Goal: Find contact information: Find contact information

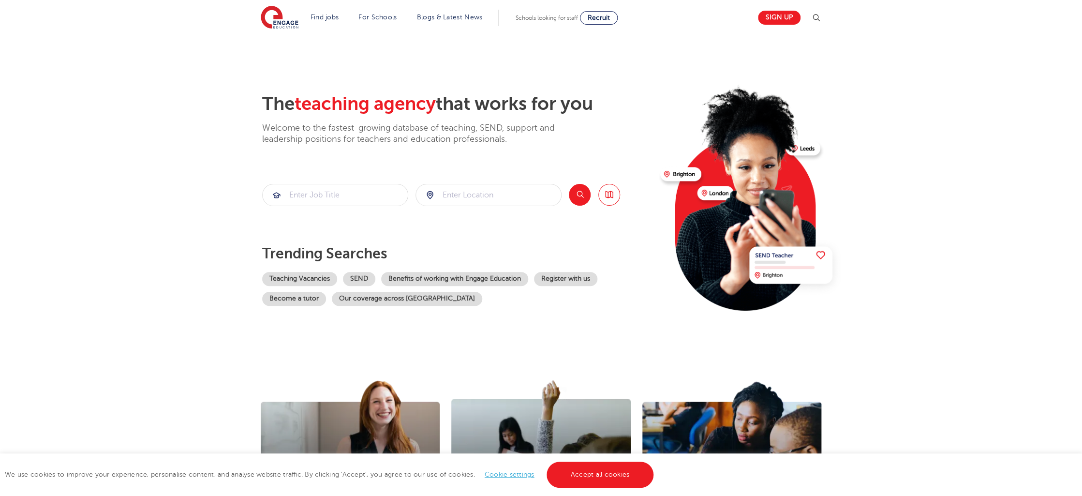
click at [109, 93] on section "The teaching agency that works for you Welcome to the fastest-growing database …" at bounding box center [541, 194] width 1082 height 319
click at [146, 175] on section "The teaching agency that works for you Welcome to the fastest-growing database …" at bounding box center [541, 194] width 1082 height 319
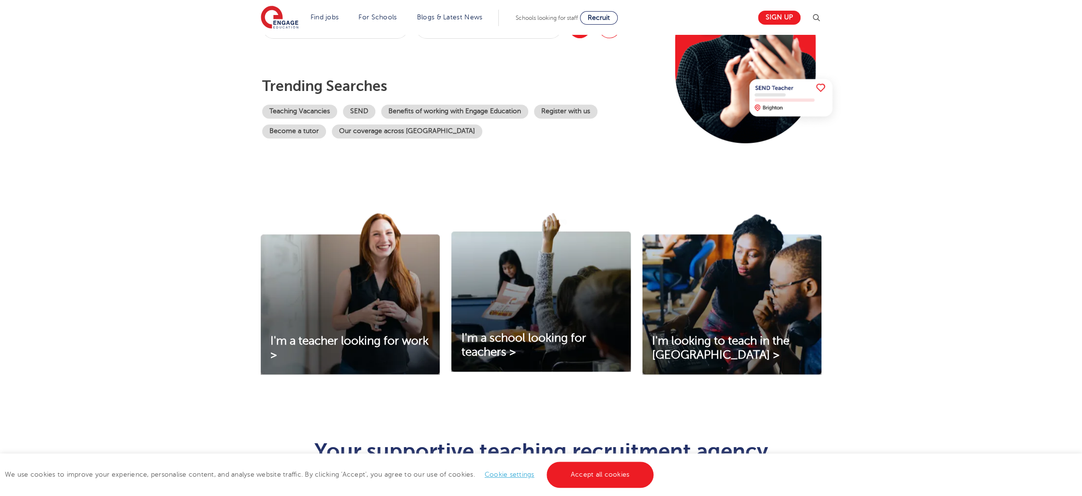
click at [147, 195] on div "I'm a teacher looking for work > I'm a school looking for teachers > I'm lookin…" at bounding box center [541, 306] width 1082 height 239
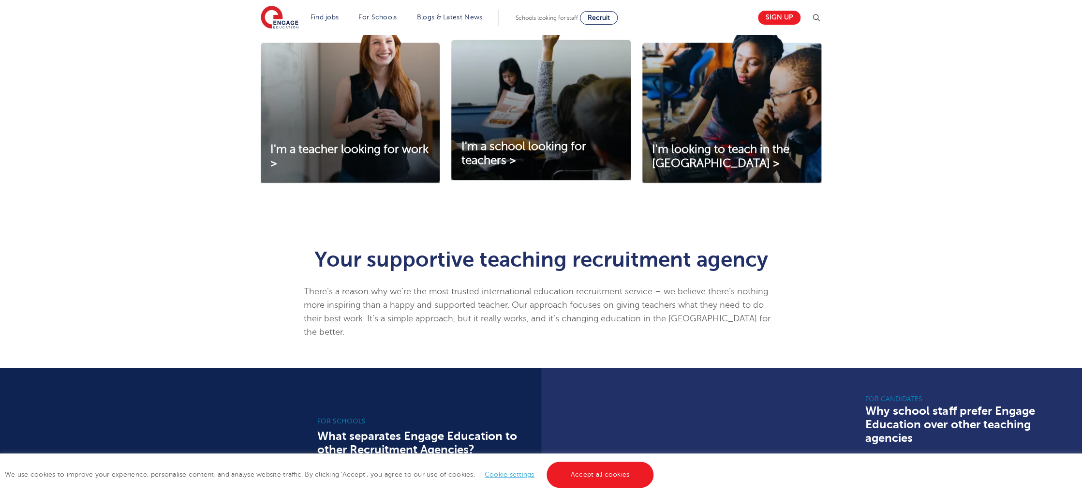
click at [147, 195] on div "I'm a teacher looking for work > I'm a school looking for teachers > I'm lookin…" at bounding box center [541, 114] width 1082 height 239
click at [147, 194] on div "I'm a teacher looking for work > I'm a school looking for teachers > I'm lookin…" at bounding box center [541, 114] width 1082 height 239
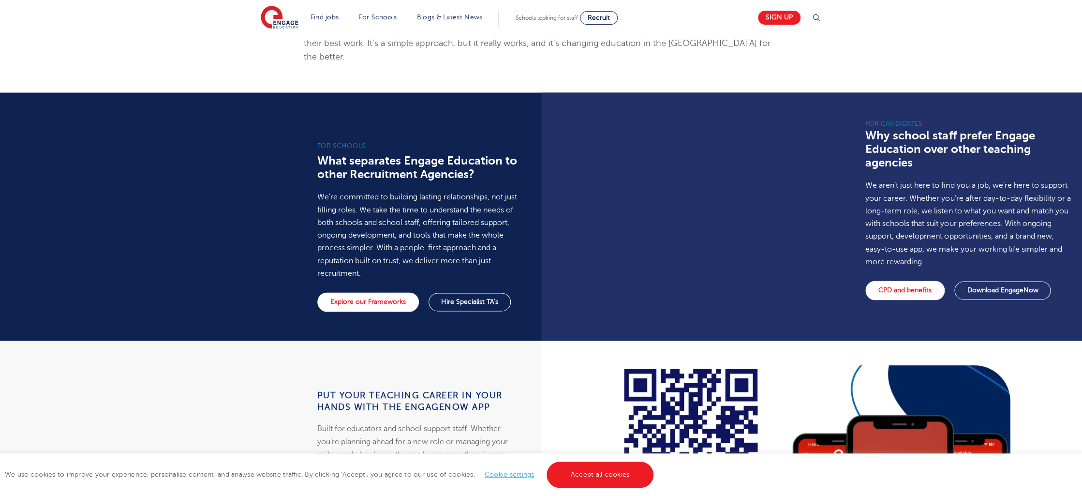
scroll to position [470, 0]
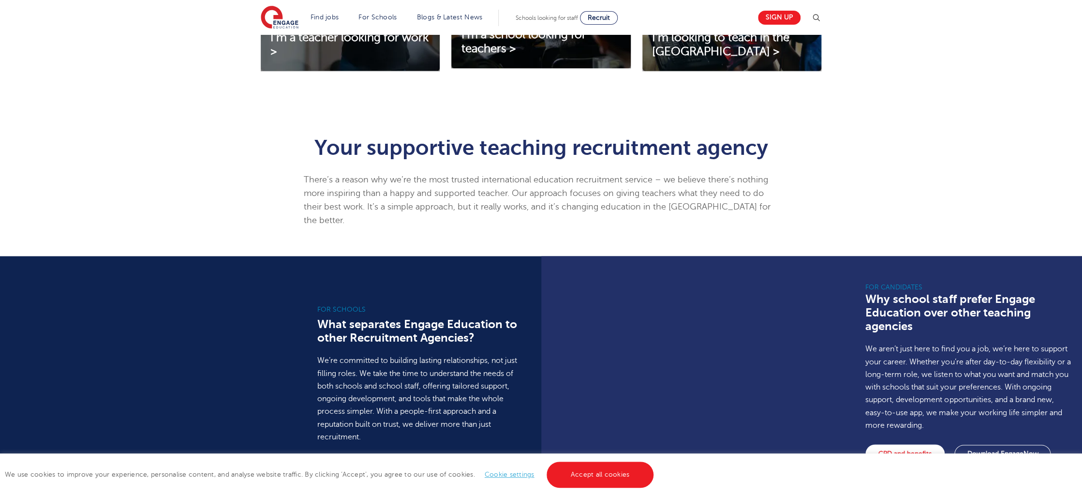
click at [147, 194] on div "Your supportive teaching recruitment agency There’s a reason why we’re the most…" at bounding box center [541, 188] width 1082 height 133
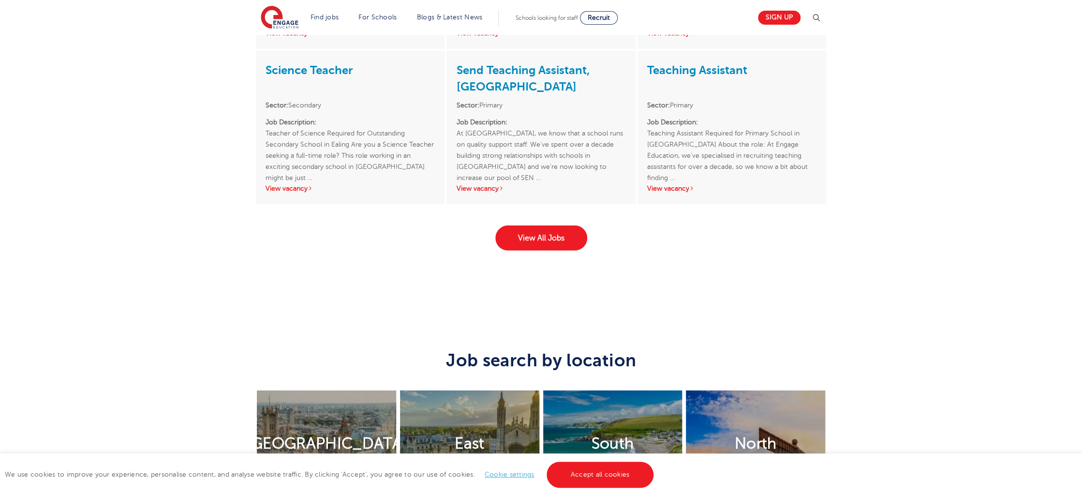
scroll to position [1396, 0]
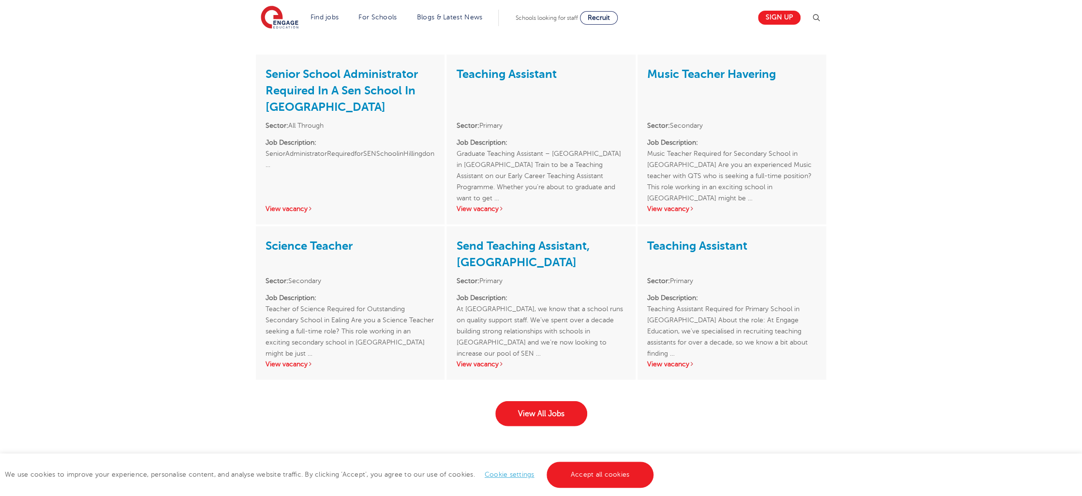
click at [147, 194] on div "Senior School Administrator Required In A Sen School In Hillingdon Sector: All …" at bounding box center [541, 250] width 1082 height 391
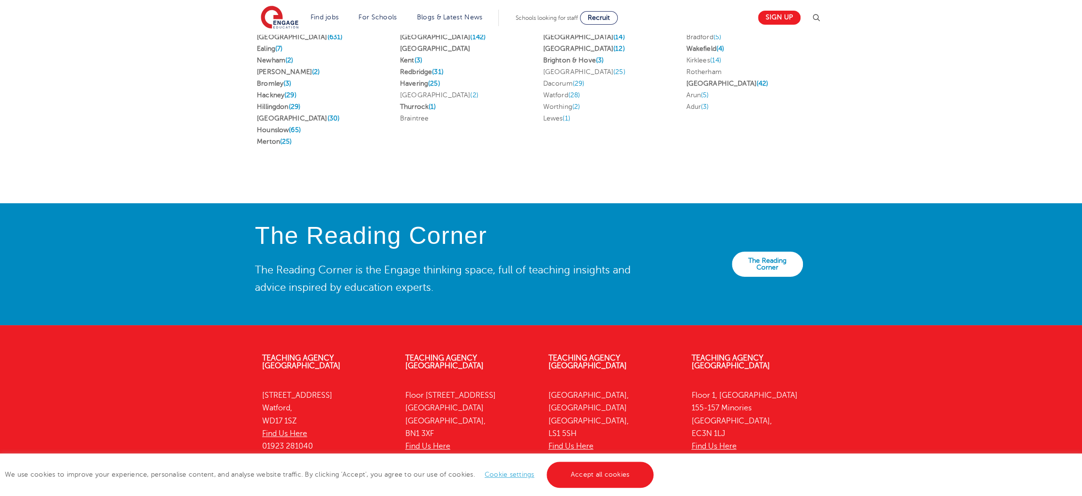
scroll to position [0, 0]
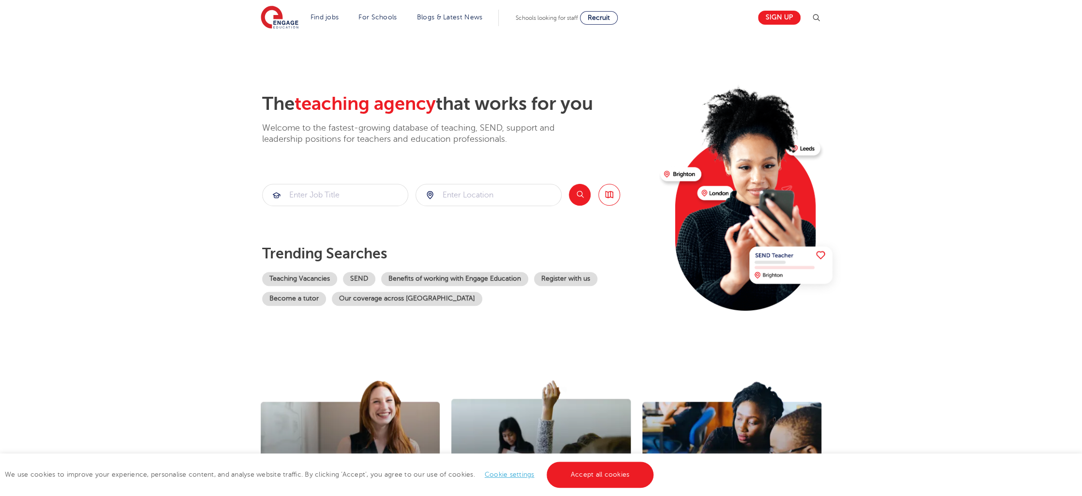
click at [145, 345] on section "The teaching agency that works for you Welcome to the fastest-growing database …" at bounding box center [541, 194] width 1082 height 319
click at [149, 389] on div "I'm a teacher looking for work > I'm a school looking for teachers > I'm lookin…" at bounding box center [541, 473] width 1082 height 239
click at [146, 374] on div "I'm a teacher looking for work > I'm a school looking for teachers > I'm lookin…" at bounding box center [541, 473] width 1082 height 239
click at [588, 477] on link "Accept all cookies" at bounding box center [599, 474] width 107 height 26
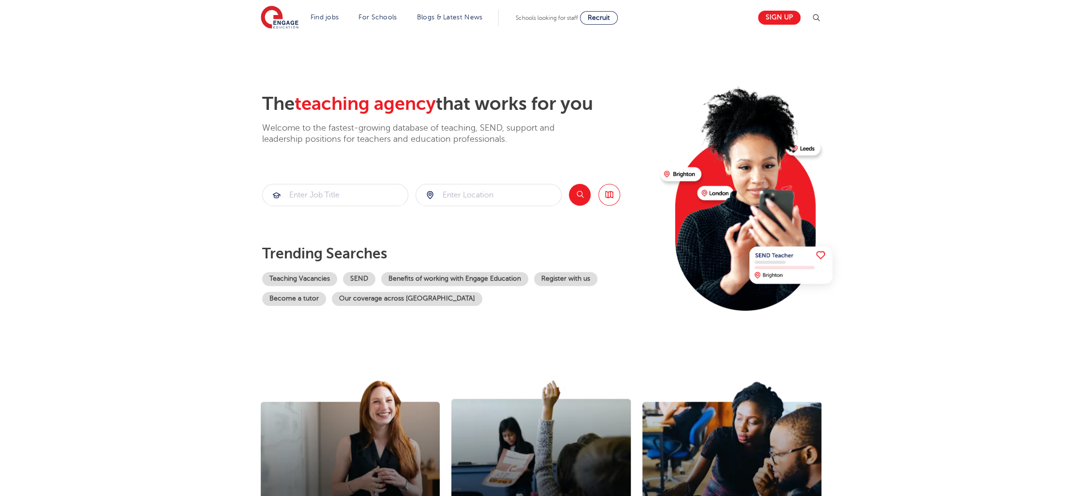
drag, startPoint x: 50, startPoint y: 390, endPoint x: 65, endPoint y: 422, distance: 34.6
click at [52, 392] on div "I'm a teacher looking for work > I'm a school looking for teachers > I'm lookin…" at bounding box center [541, 473] width 1082 height 239
click at [67, 426] on div "I'm a teacher looking for work > I'm a school looking for teachers > I'm lookin…" at bounding box center [541, 473] width 1082 height 239
click at [67, 424] on div "I'm a teacher looking for work > I'm a school looking for teachers > I'm lookin…" at bounding box center [541, 473] width 1082 height 239
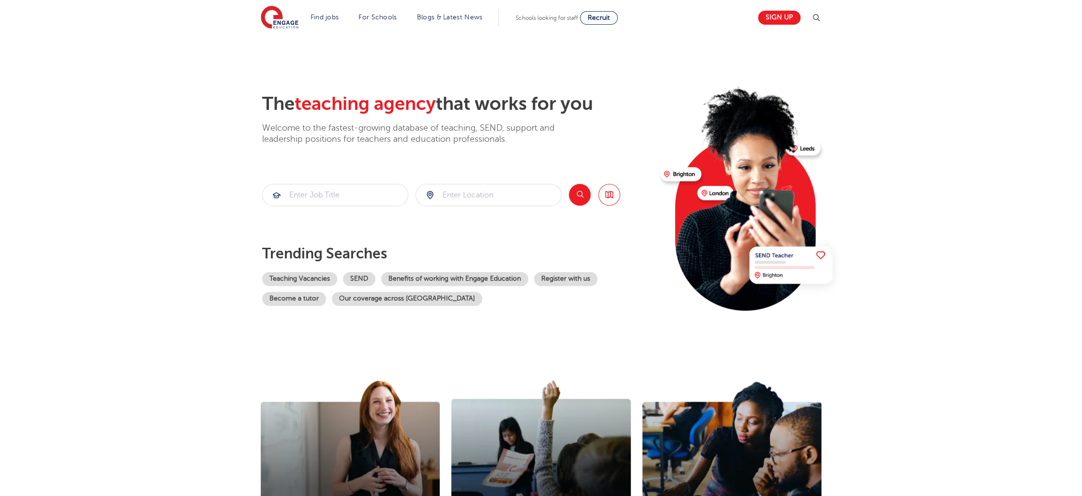
click at [67, 424] on div "I'm a teacher looking for work > I'm a school looking for teachers > I'm lookin…" at bounding box center [541, 473] width 1082 height 239
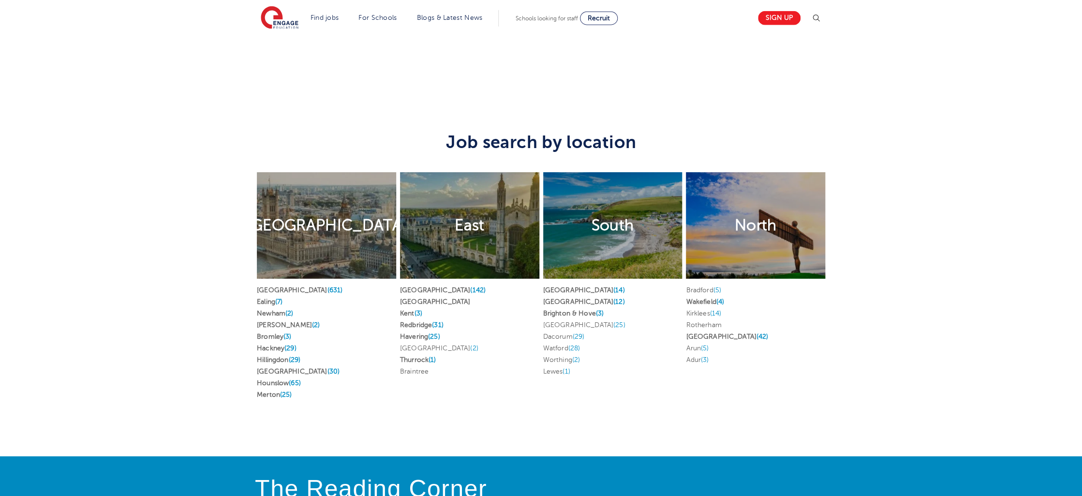
scroll to position [2132, 0]
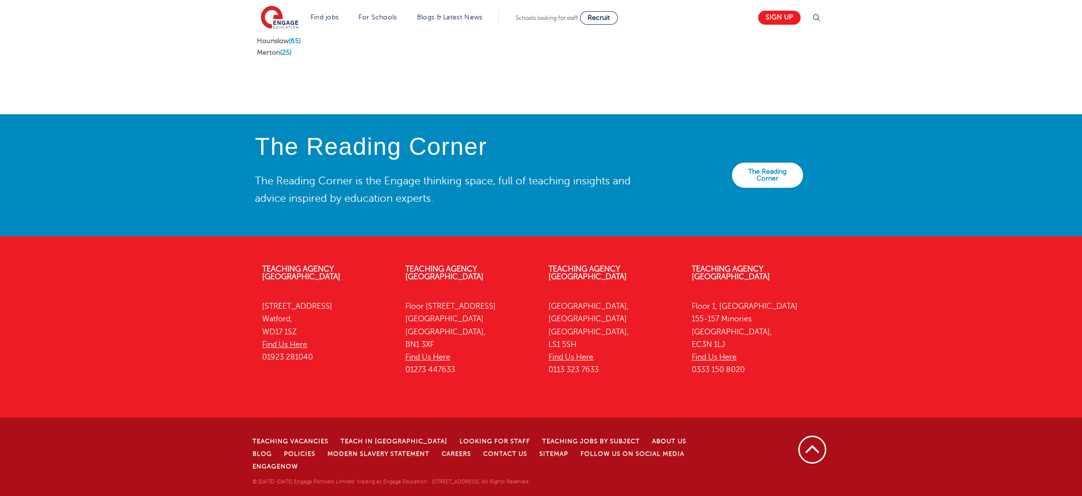
click at [74, 387] on div "Teaching Agency [GEOGRAPHIC_DATA][STREET_ADDRESS] Find Us Here 01923 281040 Tea…" at bounding box center [541, 372] width 1082 height 245
click at [73, 397] on div "Teaching Agency [GEOGRAPHIC_DATA][STREET_ADDRESS] Find Us Here 01923 281040 Tea…" at bounding box center [541, 372] width 1082 height 245
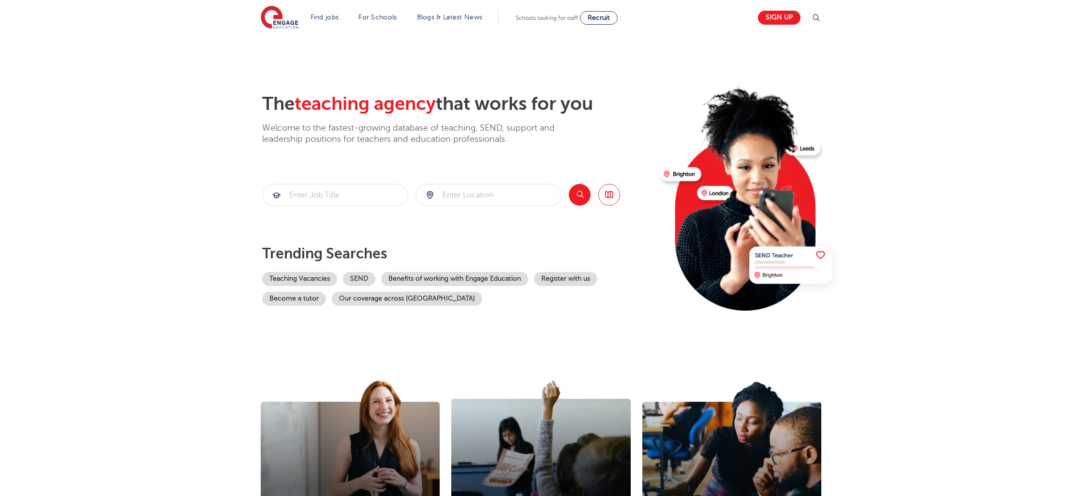
scroll to position [2098, 0]
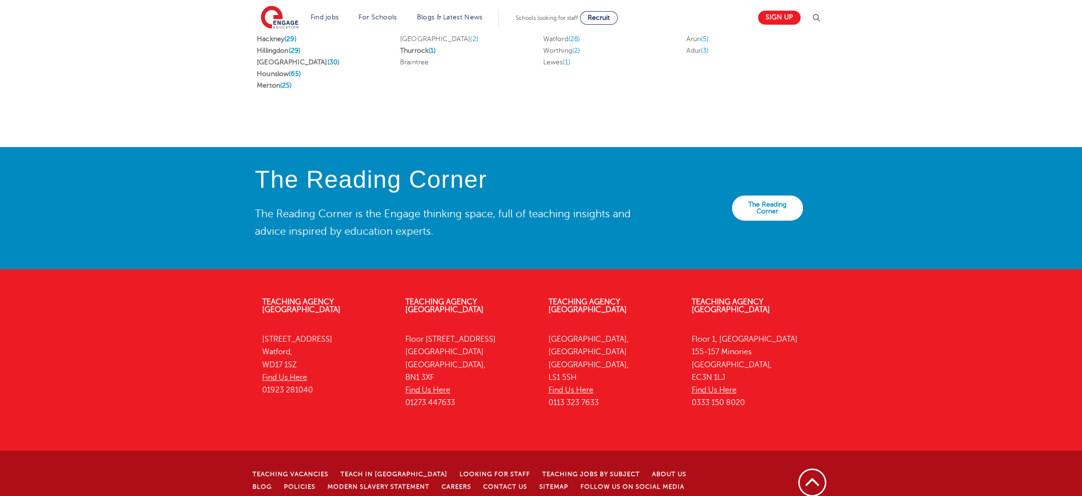
click at [75, 400] on div "Teaching Agency [GEOGRAPHIC_DATA][STREET_ADDRESS] Find Us Here 01923 281040 Tea…" at bounding box center [541, 405] width 1082 height 245
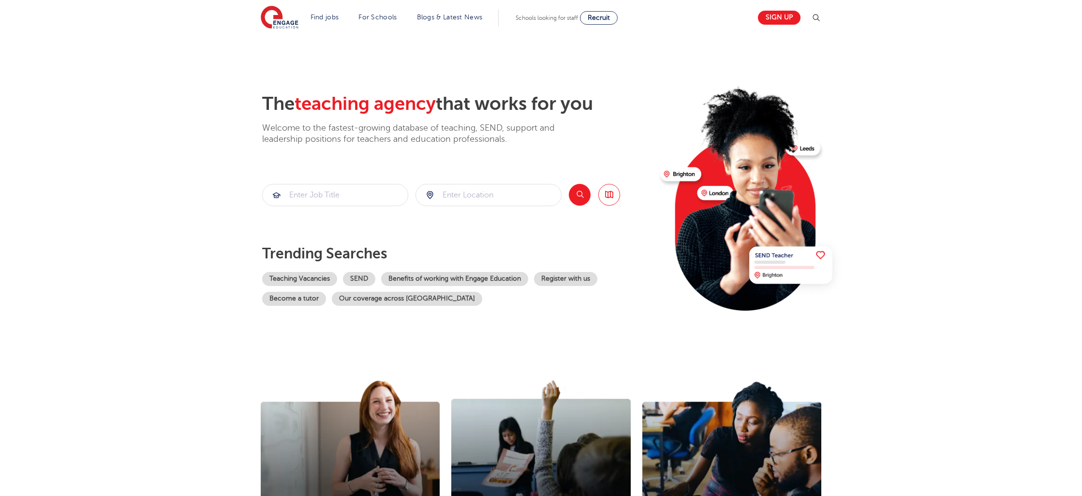
scroll to position [2098, 0]
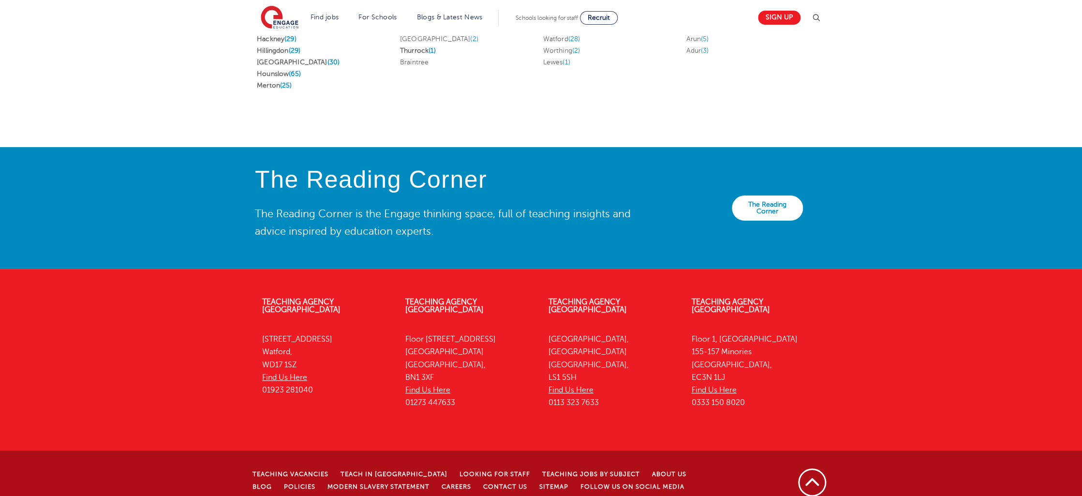
click at [79, 424] on div "Teaching Agency [GEOGRAPHIC_DATA][STREET_ADDRESS] Find Us Here 01923 281040 Tea…" at bounding box center [541, 405] width 1082 height 245
click at [79, 422] on div "Teaching Agency [GEOGRAPHIC_DATA][STREET_ADDRESS] Find Us Here 01923 281040 Tea…" at bounding box center [541, 405] width 1082 height 245
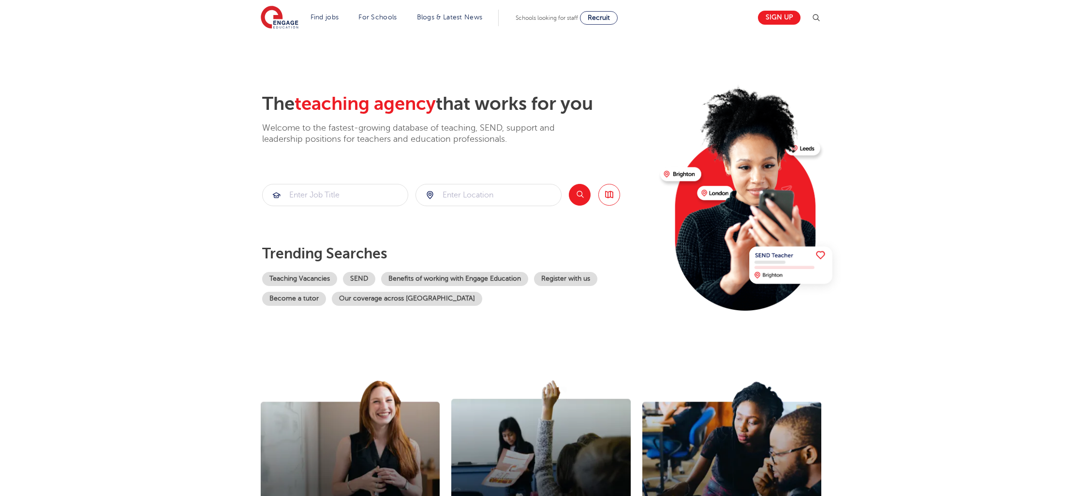
scroll to position [2098, 0]
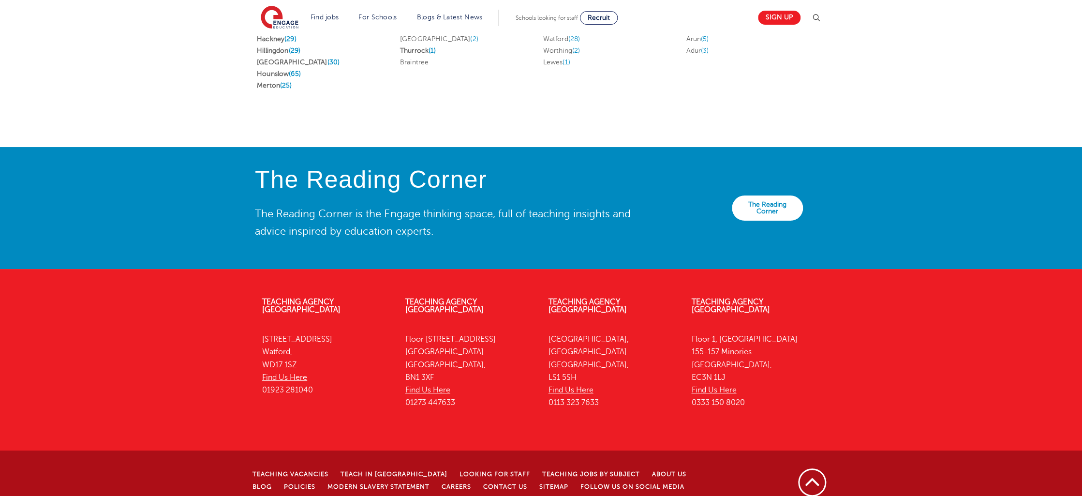
click at [76, 358] on div "Teaching Agency [GEOGRAPHIC_DATA][STREET_ADDRESS] Find Us Here 01923 281040 Tea…" at bounding box center [541, 405] width 1082 height 245
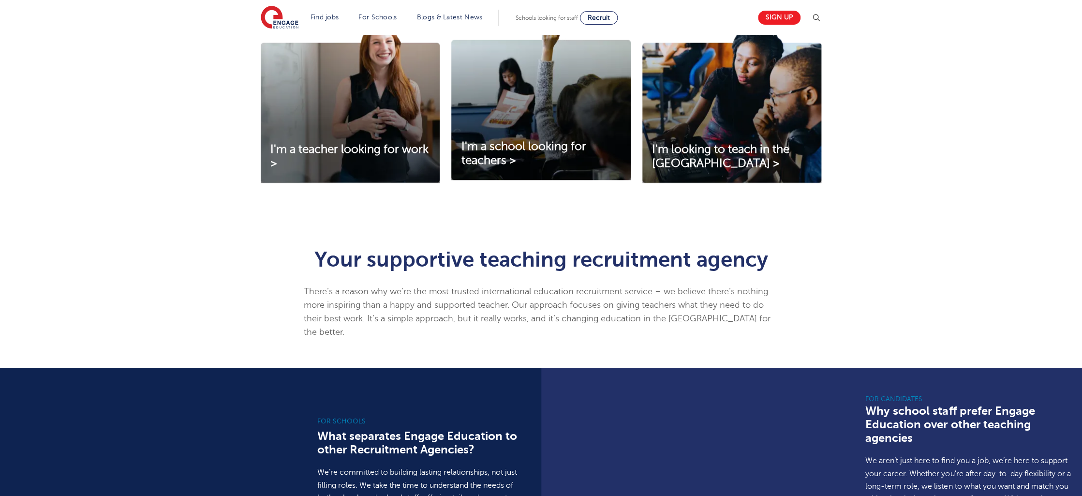
scroll to position [0, 0]
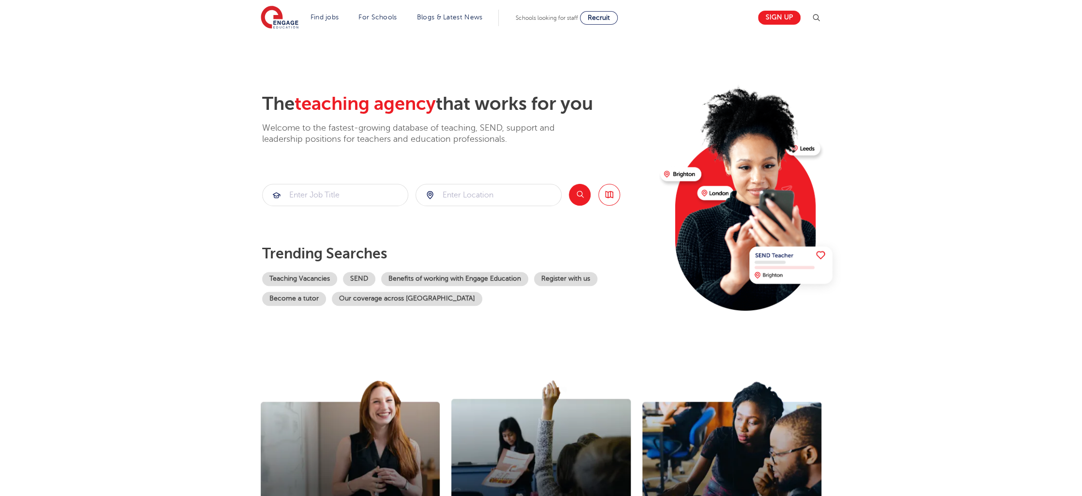
drag, startPoint x: 81, startPoint y: 126, endPoint x: 82, endPoint y: 118, distance: 7.3
click at [81, 124] on section "The teaching agency that works for you Welcome to the fastest-growing database …" at bounding box center [541, 194] width 1082 height 319
